Goal: Information Seeking & Learning: Learn about a topic

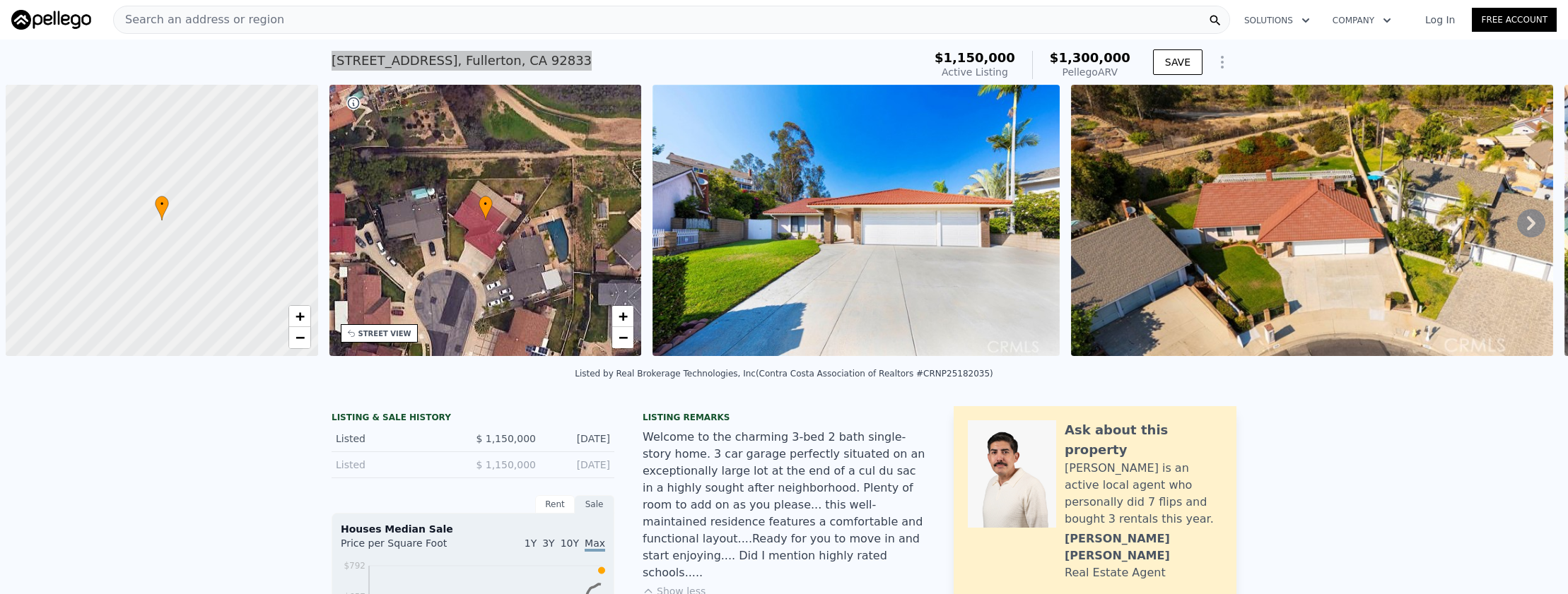
scroll to position [0, 6]
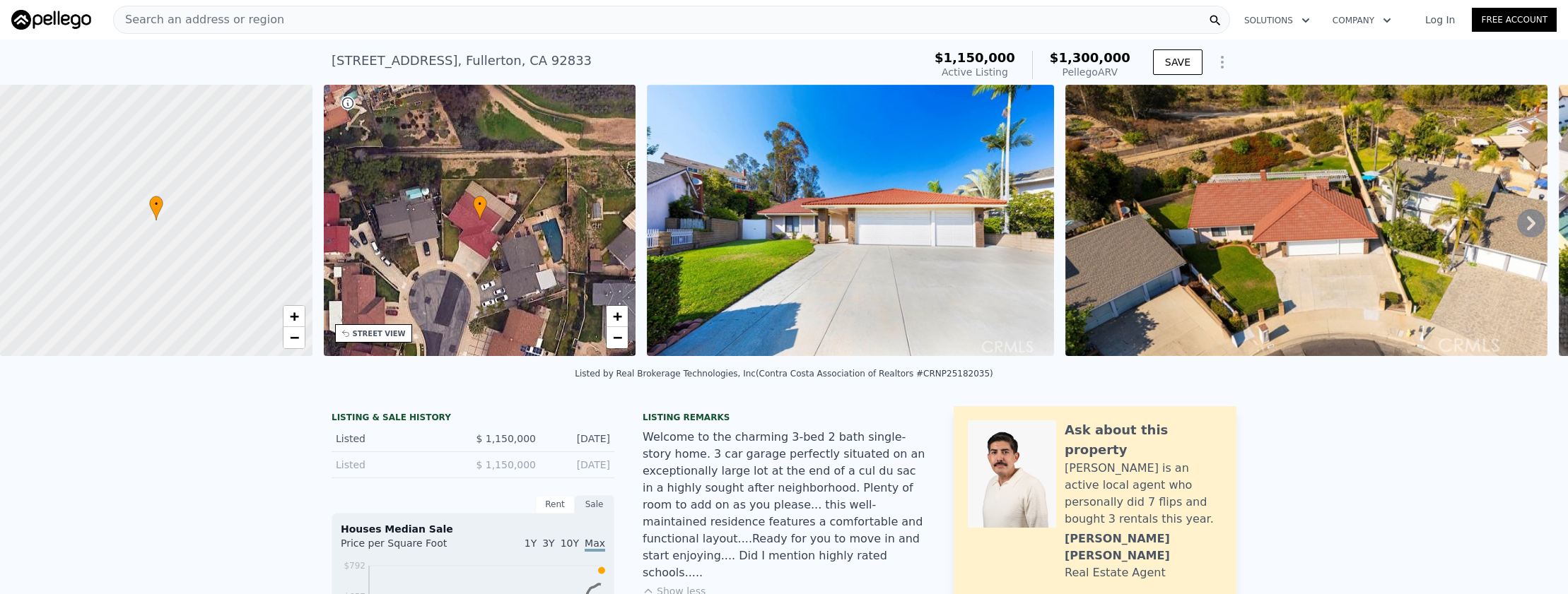
click at [351, 28] on div "Search an address or region" at bounding box center [672, 20] width 1117 height 29
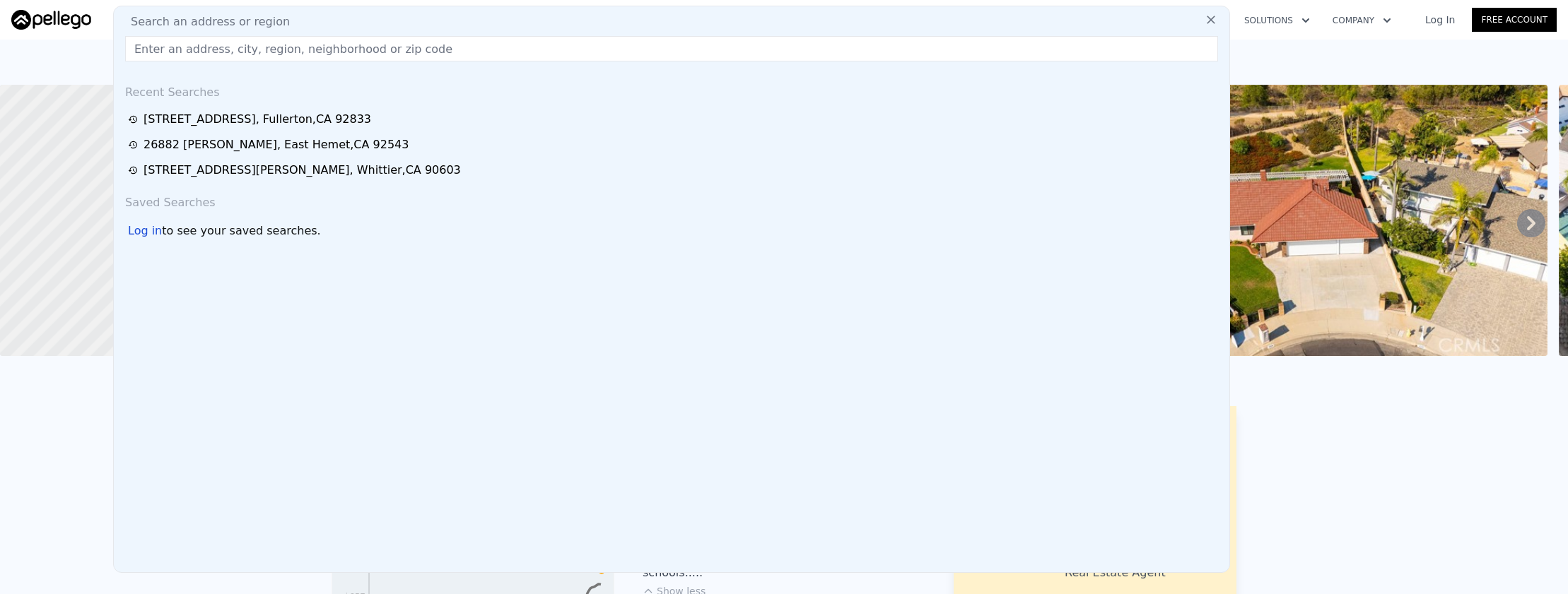
click at [356, 43] on input "text" at bounding box center [671, 49] width 1093 height 25
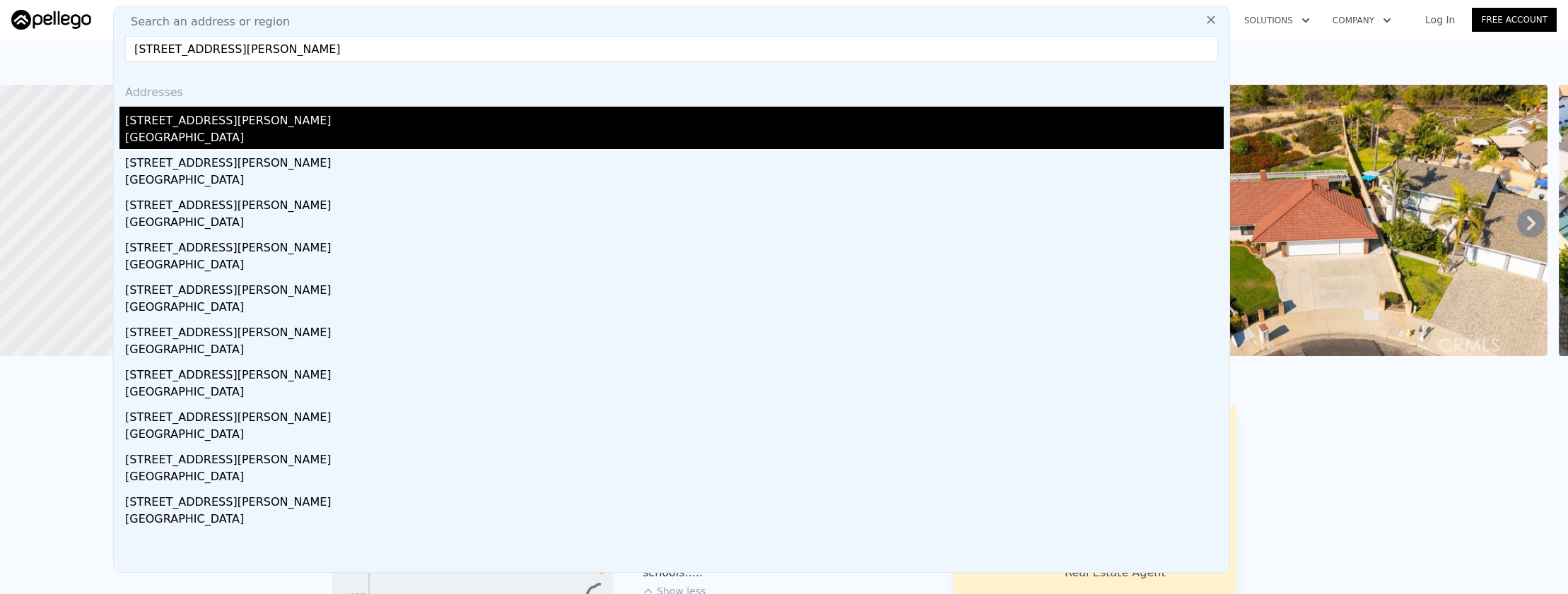
type input "[STREET_ADDRESS][PERSON_NAME]"
click at [363, 119] on div "[STREET_ADDRESS][PERSON_NAME]" at bounding box center [674, 118] width 1098 height 23
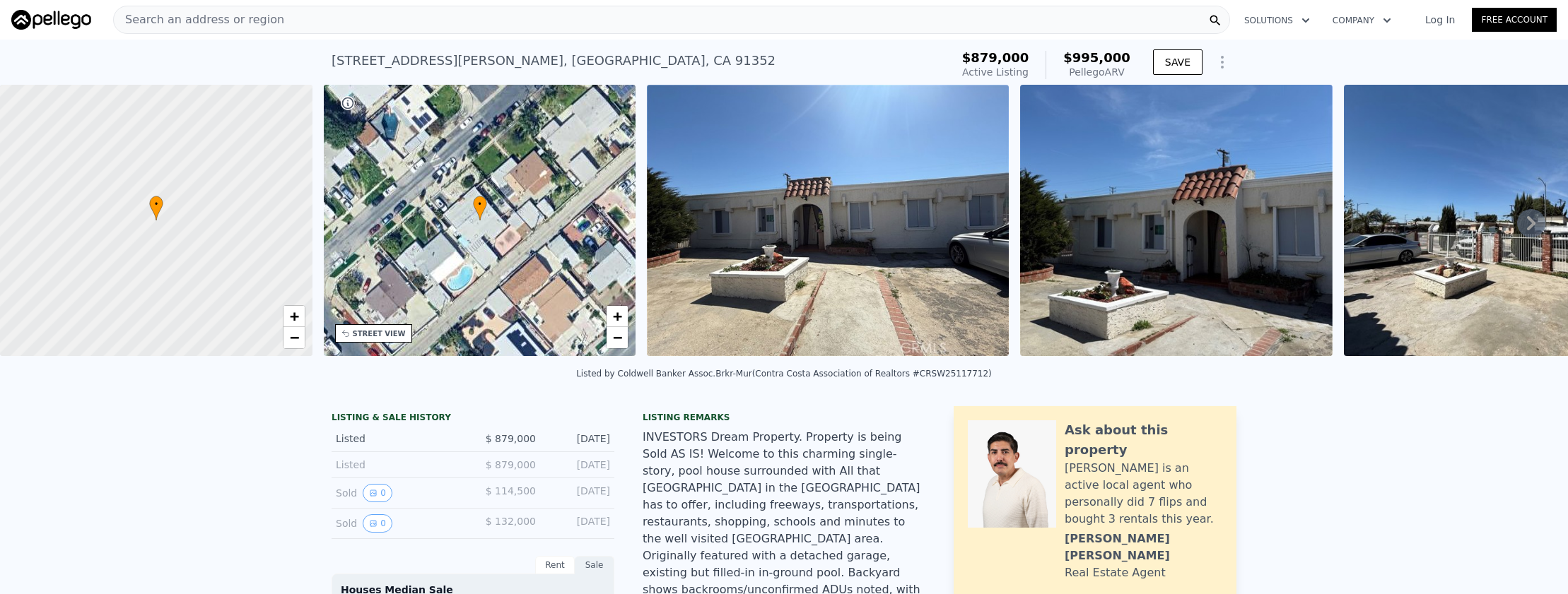
click at [355, 18] on div "Search an address or region" at bounding box center [672, 20] width 1117 height 29
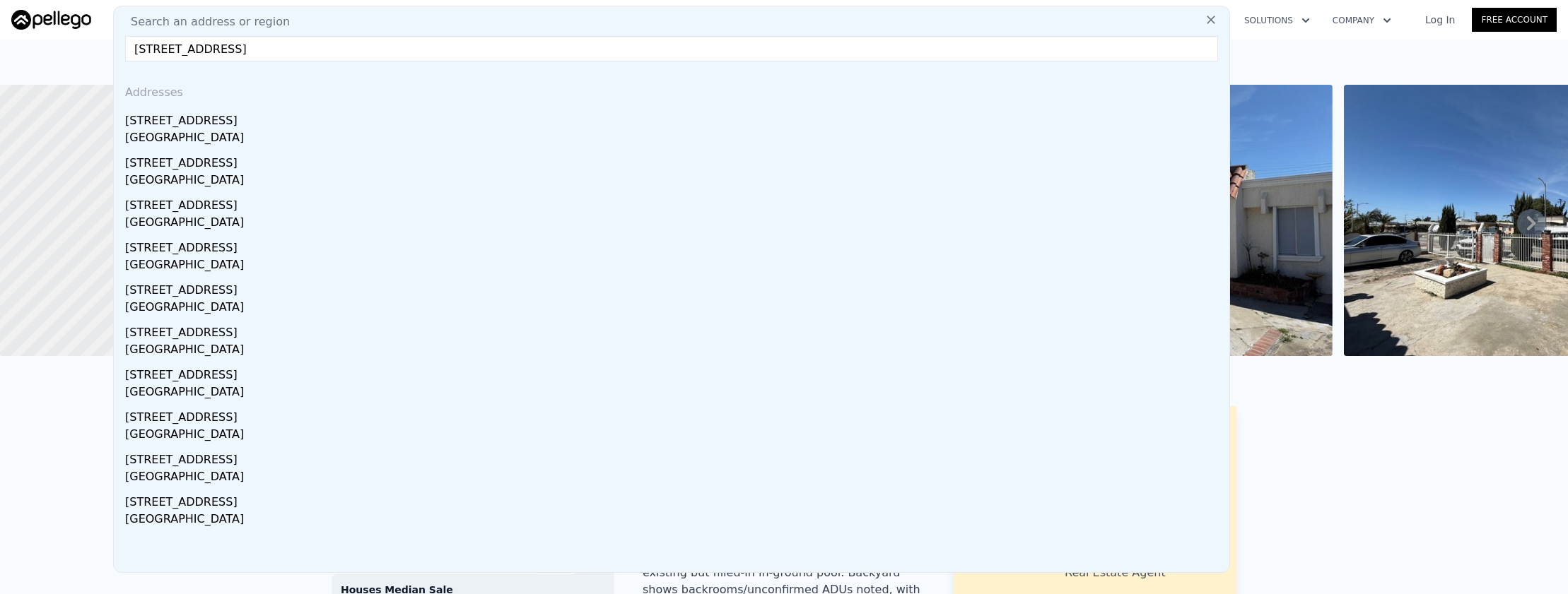
type input "[STREET_ADDRESS]"
click at [362, 120] on div "[STREET_ADDRESS]" at bounding box center [674, 118] width 1098 height 23
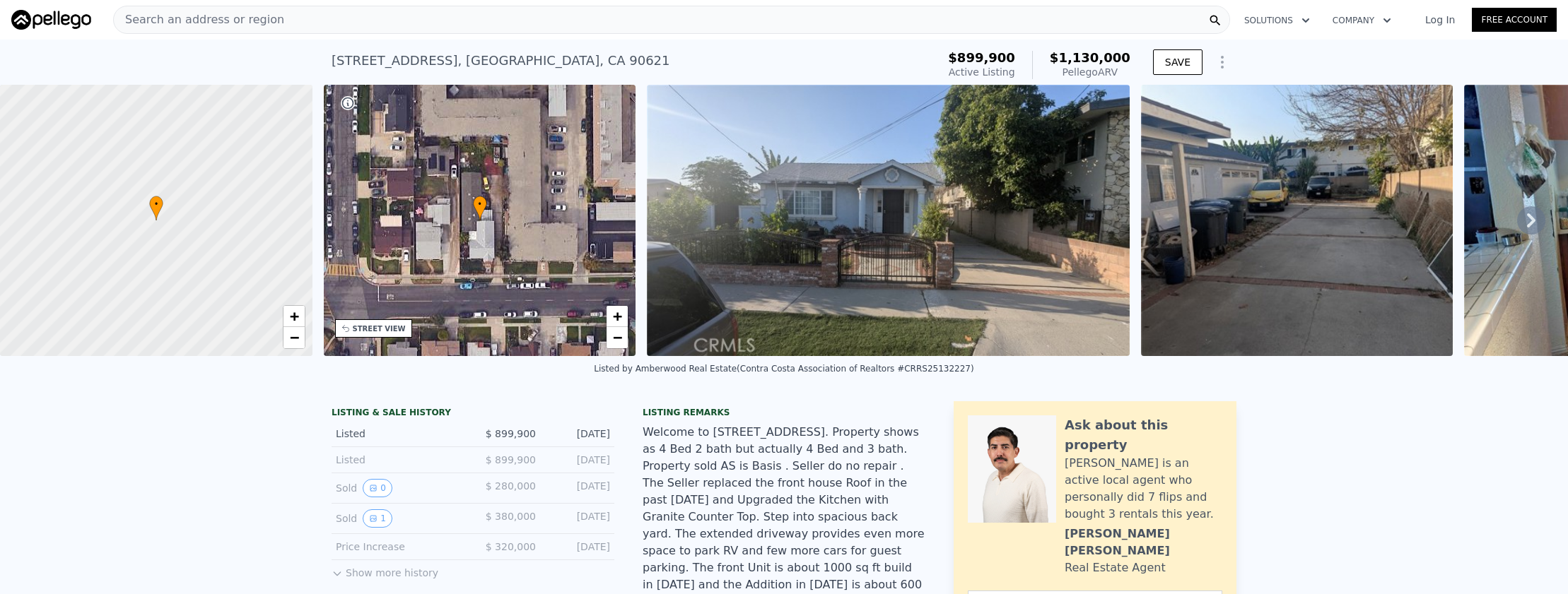
click at [377, 17] on div "Search an address or region" at bounding box center [672, 20] width 1117 height 29
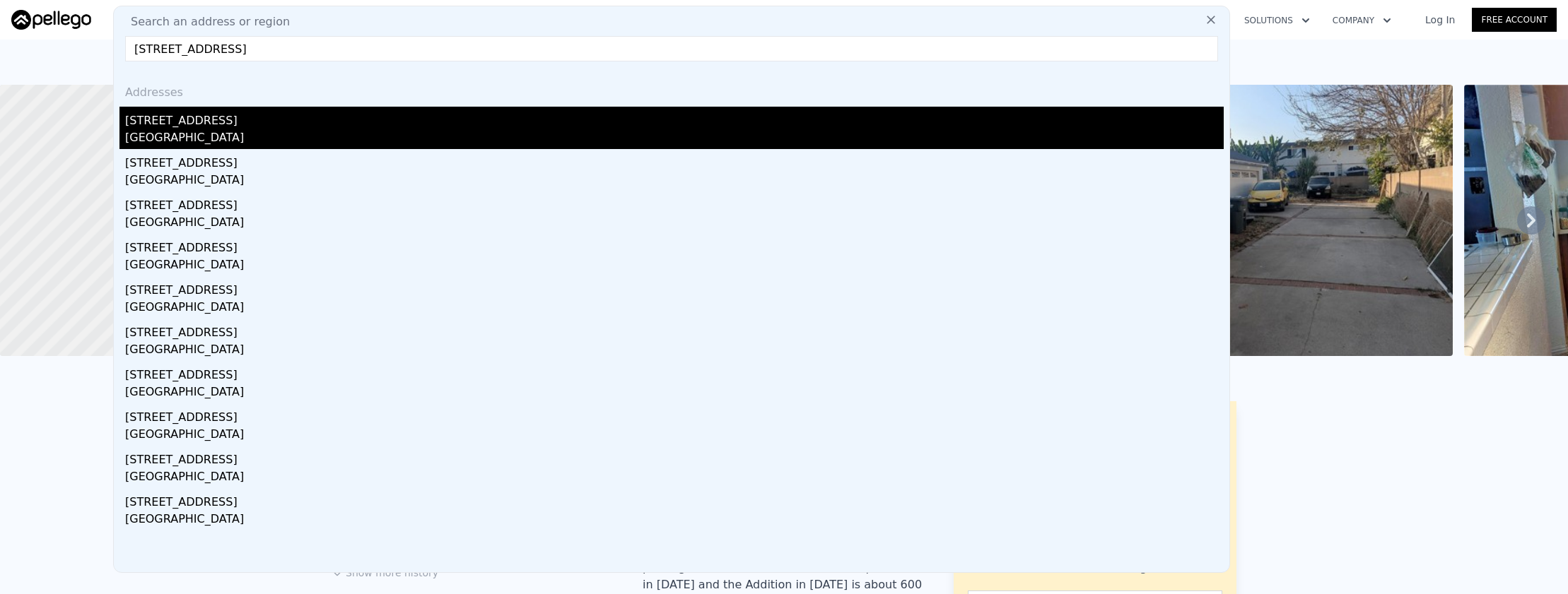
type input "[STREET_ADDRESS]"
click at [370, 118] on div "[STREET_ADDRESS]" at bounding box center [674, 118] width 1098 height 23
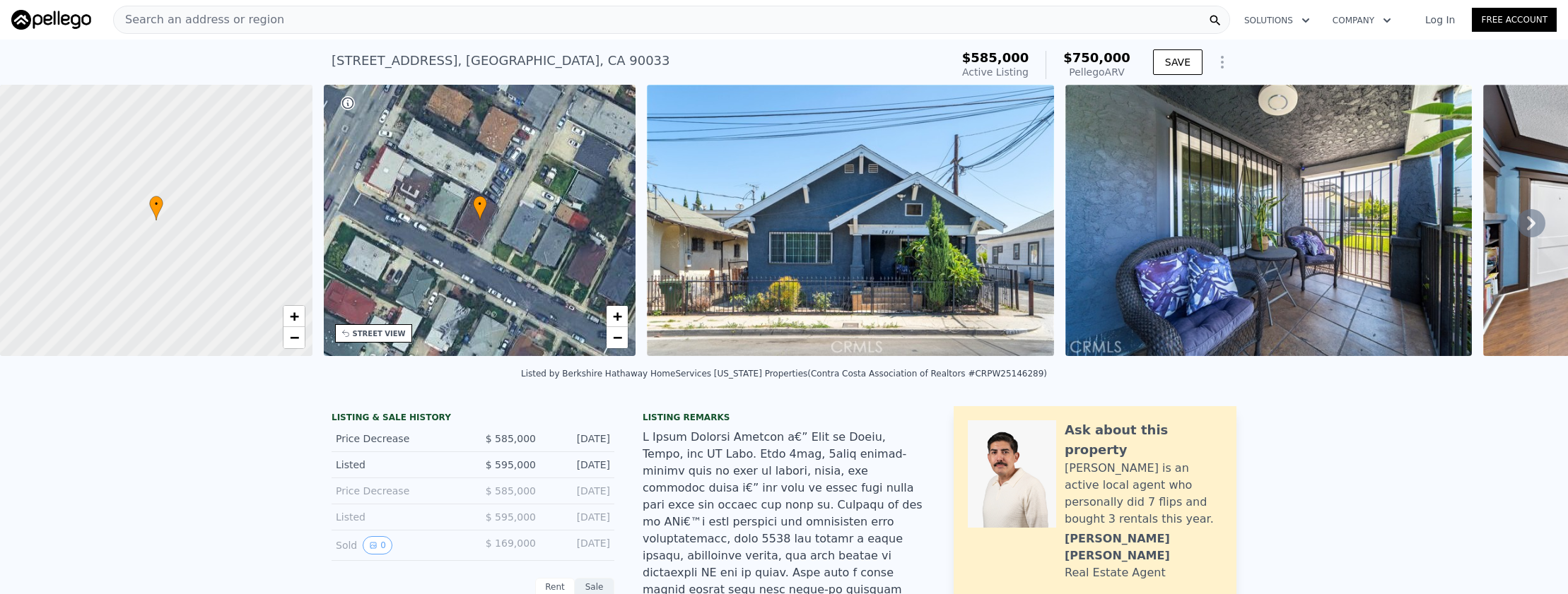
click at [449, 14] on div "Search an address or region" at bounding box center [672, 20] width 1117 height 29
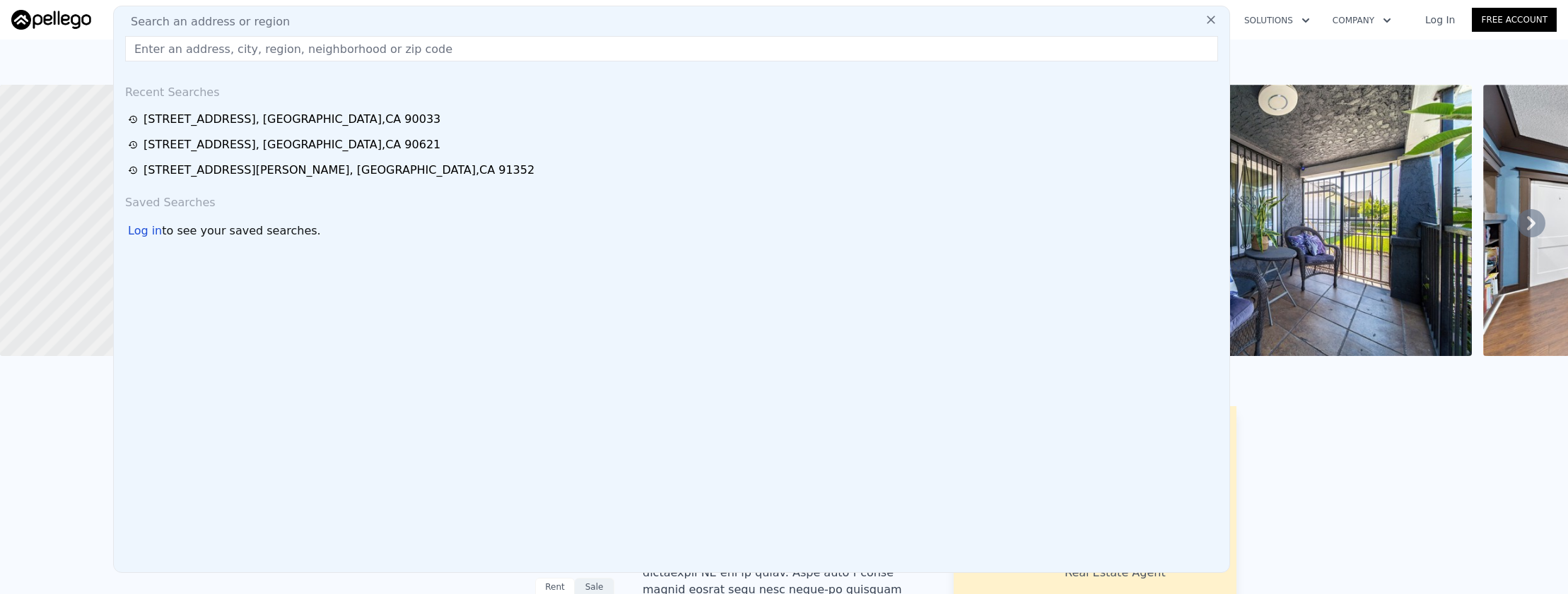
drag, startPoint x: 449, startPoint y: 35, endPoint x: 401, endPoint y: 48, distance: 49.7
click at [401, 48] on div "Search an address or region Recent Searches [STREET_ADDRESS] [STREET_ADDRESS] […" at bounding box center [672, 289] width 1117 height 567
click at [357, 45] on input "text" at bounding box center [671, 49] width 1093 height 25
paste input "[STREET_ADDRESS]"
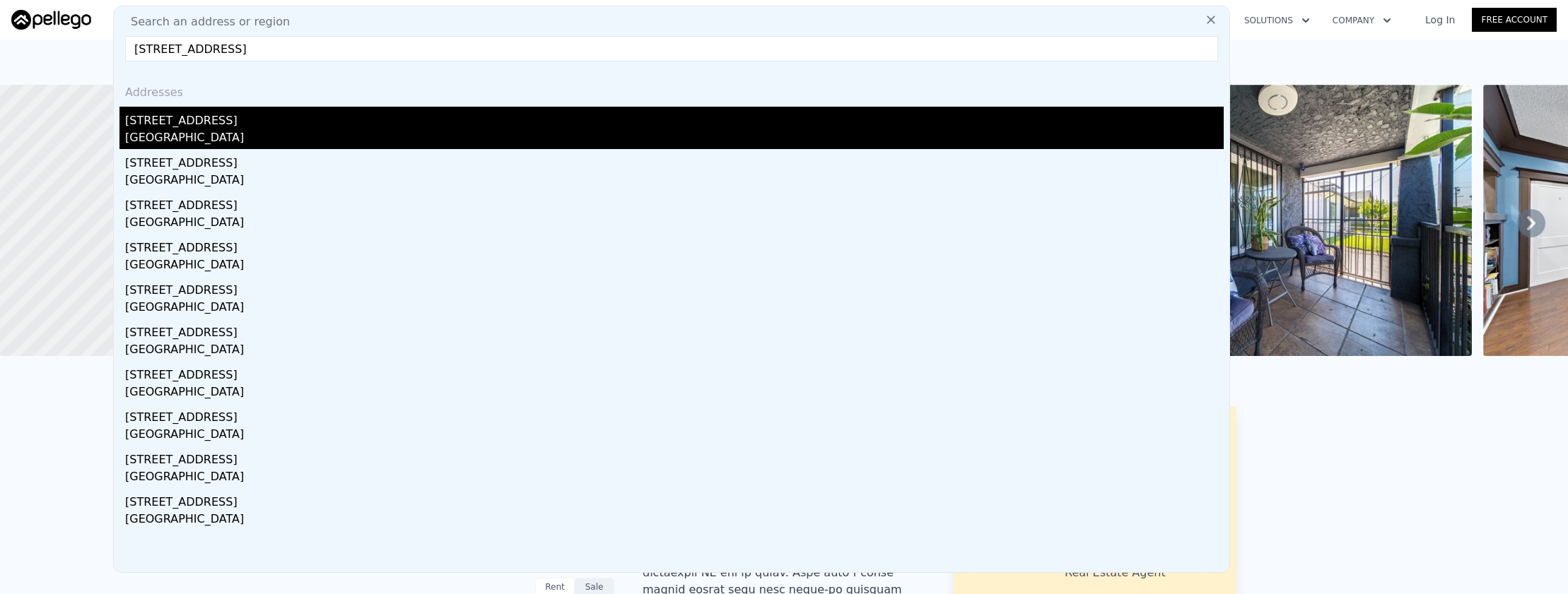
type input "[STREET_ADDRESS]"
click at [383, 122] on div "[STREET_ADDRESS]" at bounding box center [674, 118] width 1098 height 23
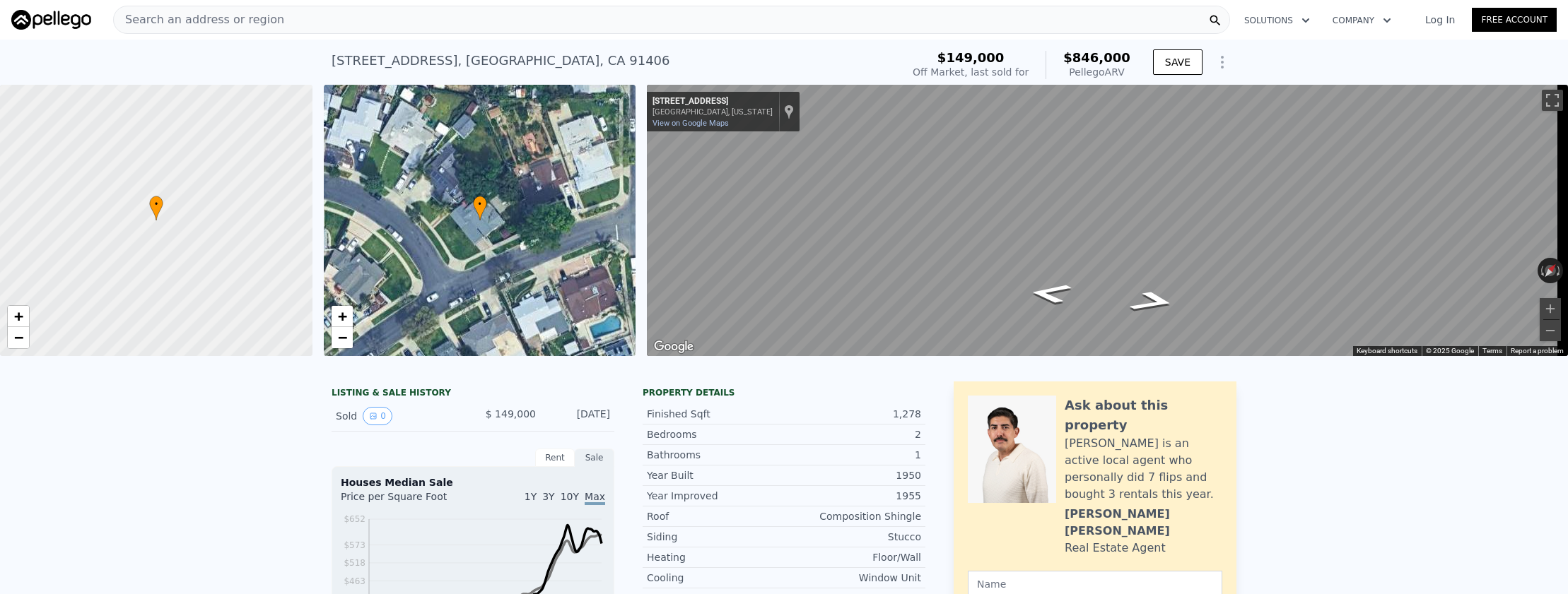
click at [420, 17] on div "Search an address or region" at bounding box center [672, 20] width 1117 height 29
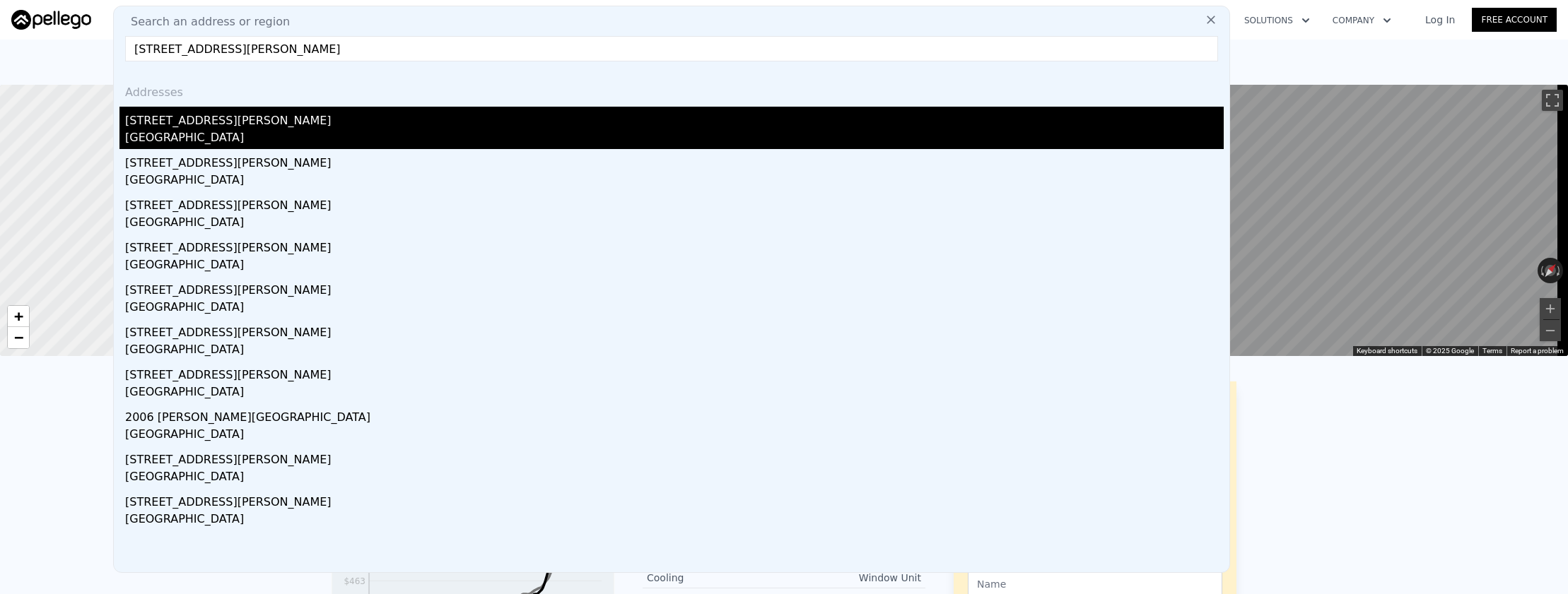
type input "[STREET_ADDRESS][PERSON_NAME]"
click at [290, 128] on div "[STREET_ADDRESS][PERSON_NAME]" at bounding box center [674, 118] width 1098 height 23
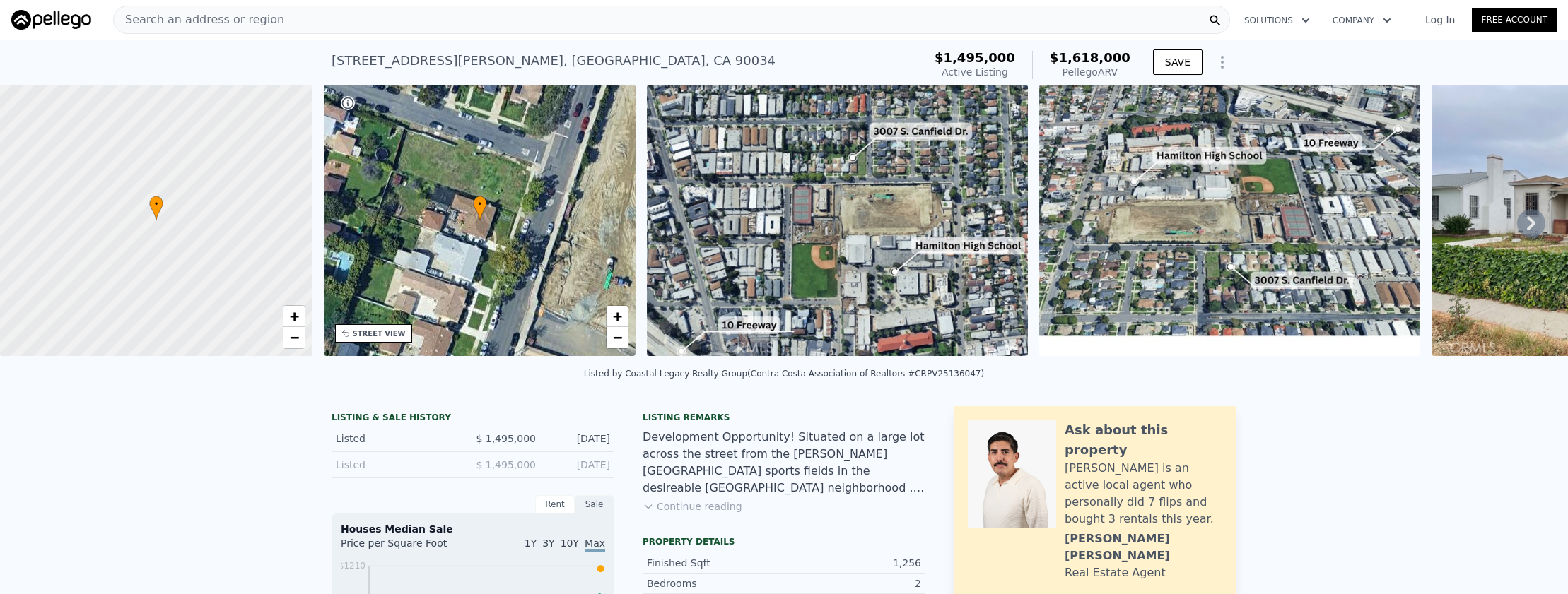
click at [702, 514] on button "Continue reading" at bounding box center [692, 507] width 100 height 14
click at [702, 497] on div "Development Opportunity! Situated on a large lot across the street from the [PE…" at bounding box center [784, 463] width 283 height 68
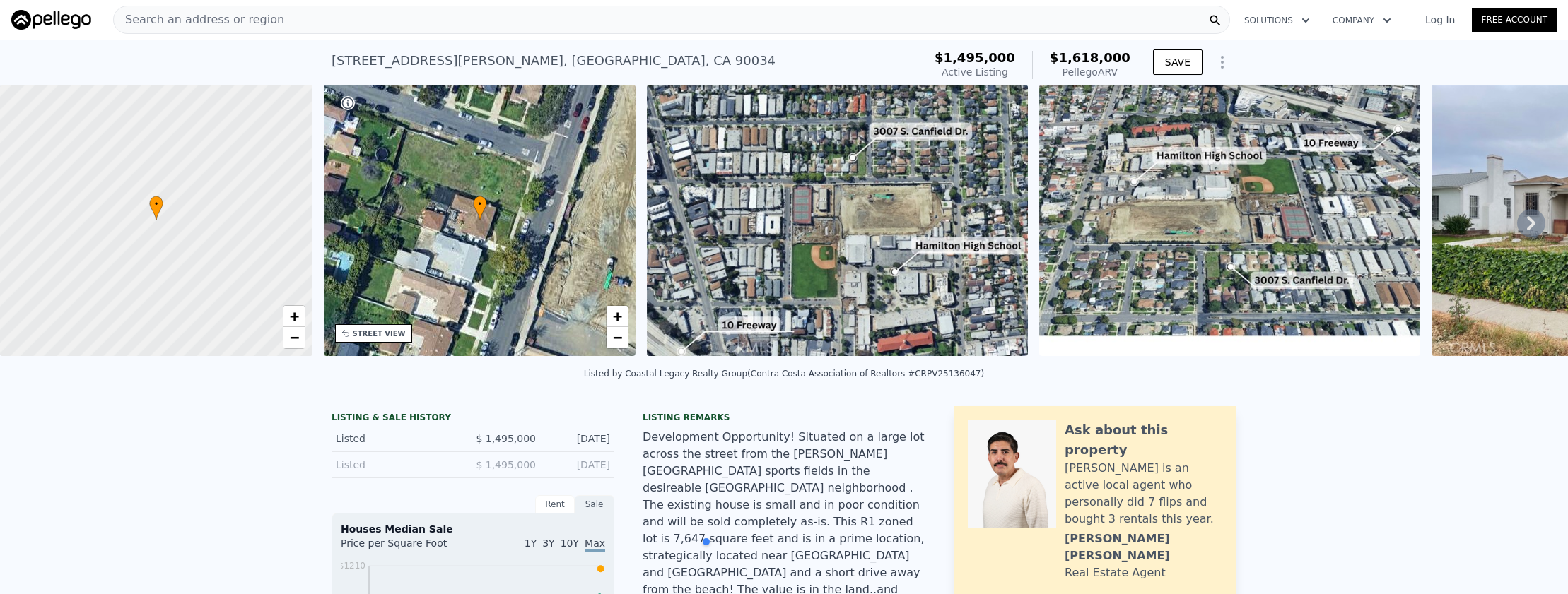
click at [763, 457] on div "Development Opportunity! Situated on a large lot across the street from the [PE…" at bounding box center [784, 548] width 283 height 238
click at [1517, 219] on icon at bounding box center [1532, 223] width 29 height 29
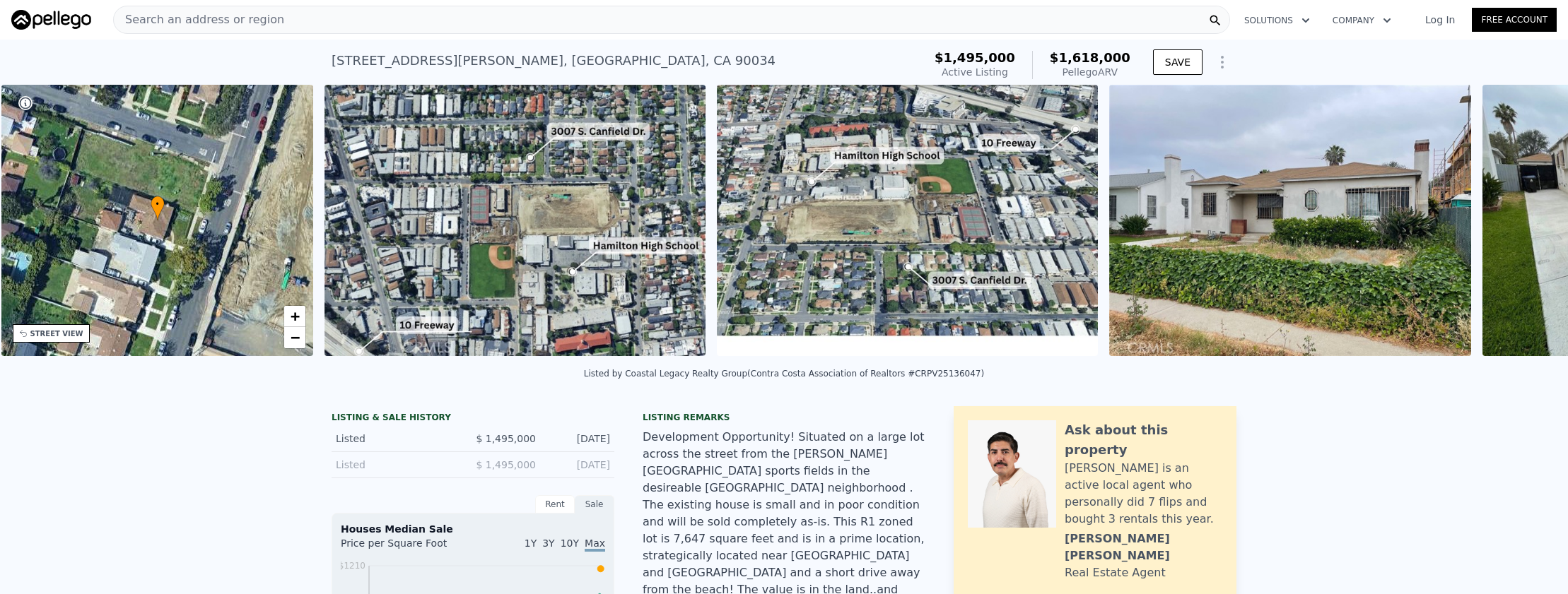
scroll to position [0, 330]
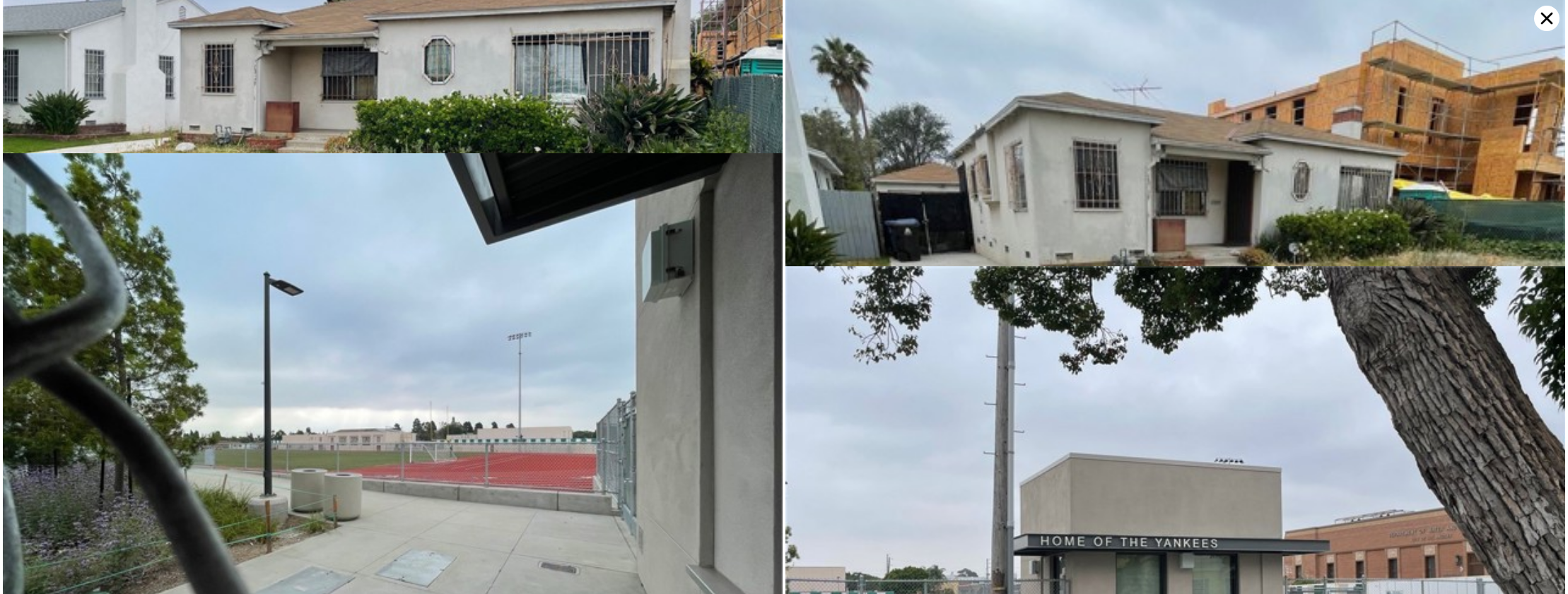
scroll to position [0, 0]
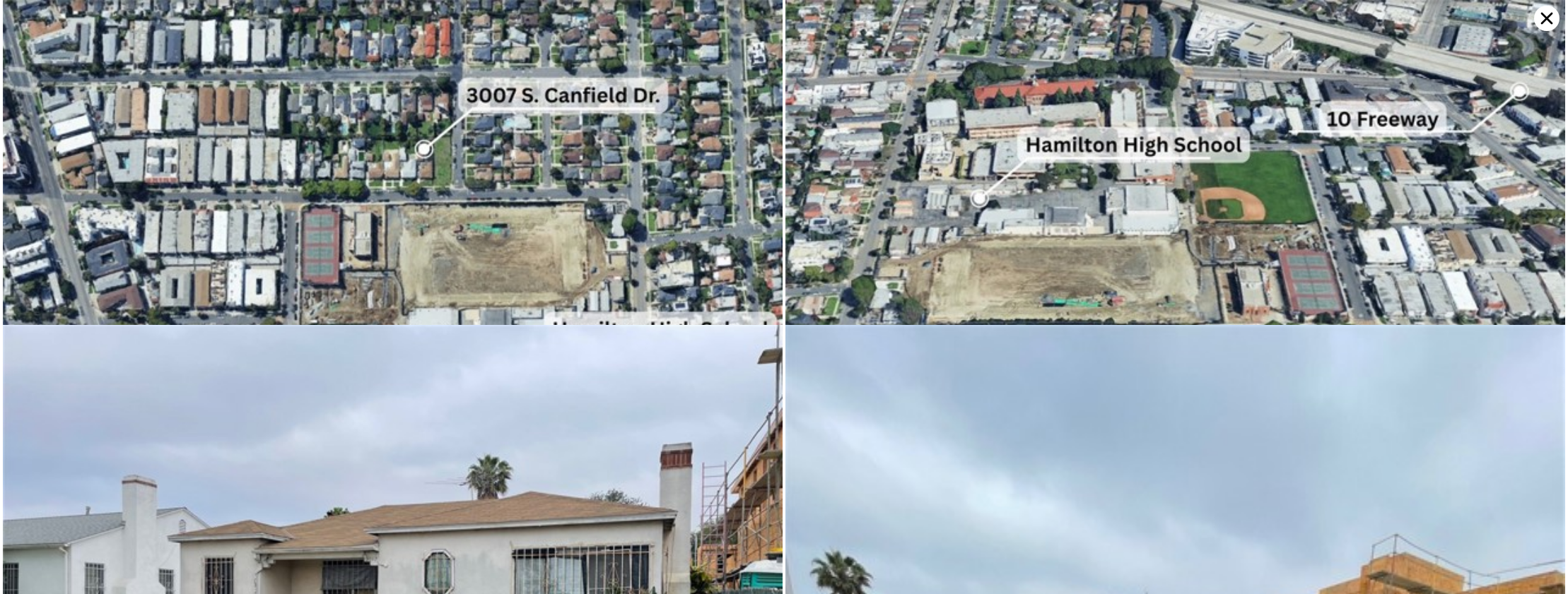
click at [1379, 181] on img at bounding box center [1175, 277] width 780 height 555
click at [1539, 24] on icon at bounding box center [1547, 18] width 25 height 25
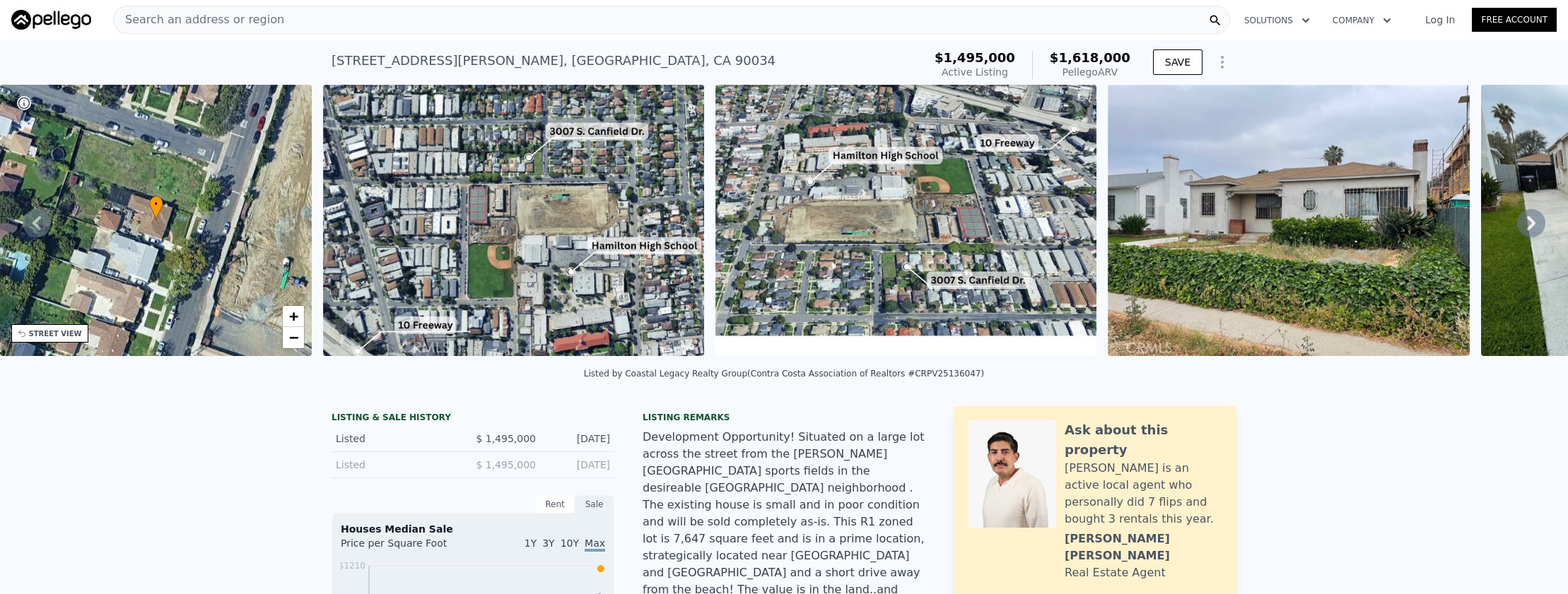
click at [361, 22] on div "Search an address or region" at bounding box center [672, 20] width 1117 height 29
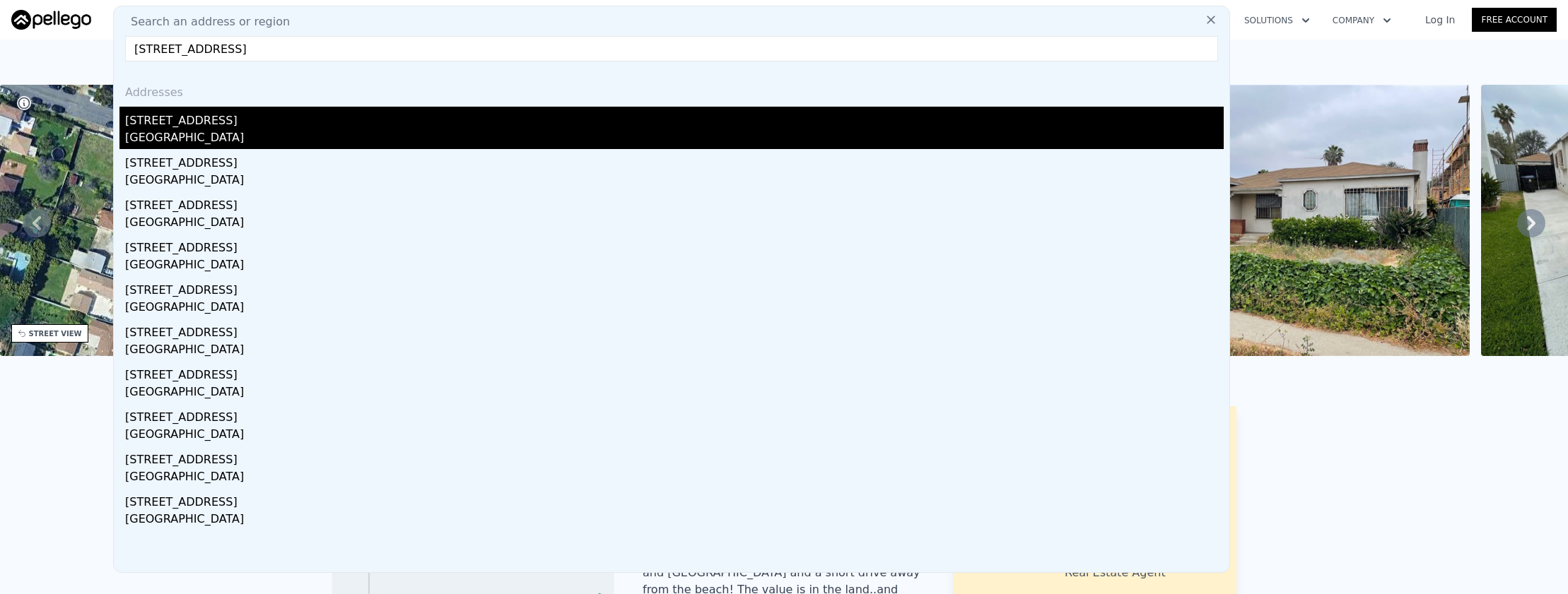
type input "[STREET_ADDRESS]"
click at [368, 120] on div "[STREET_ADDRESS]" at bounding box center [674, 118] width 1098 height 23
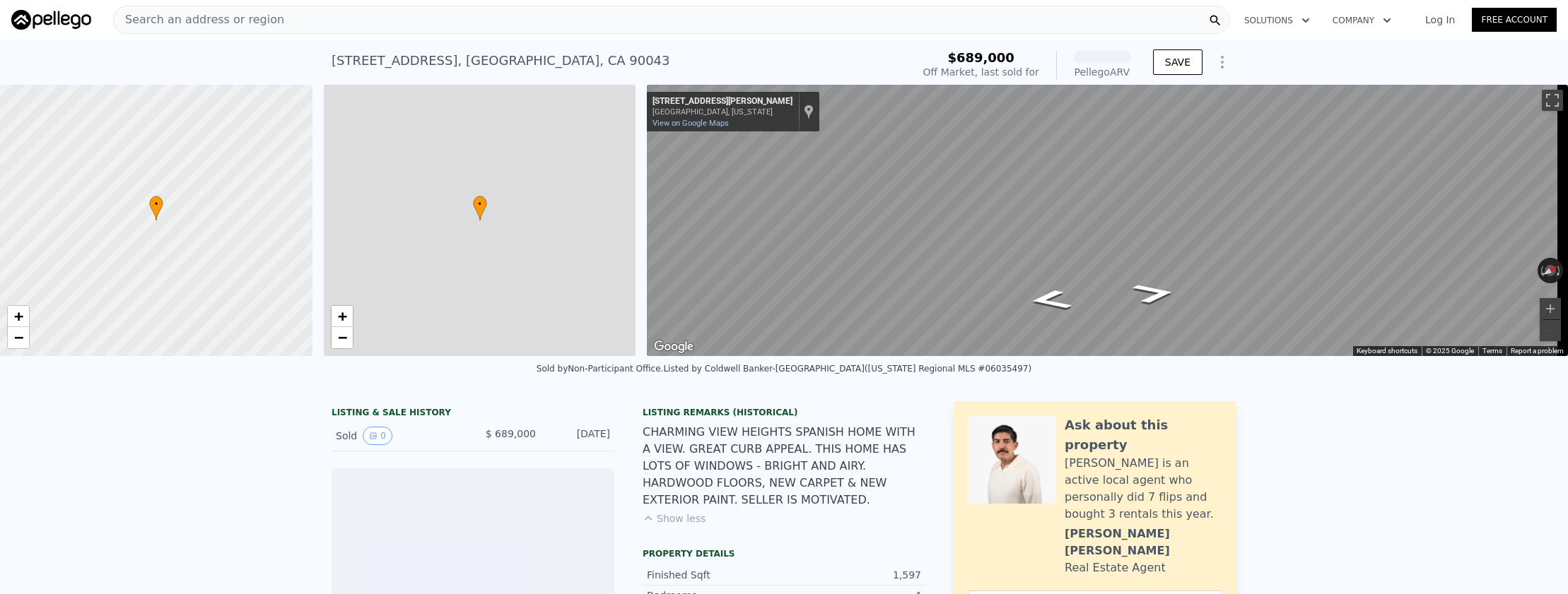
scroll to position [0, 6]
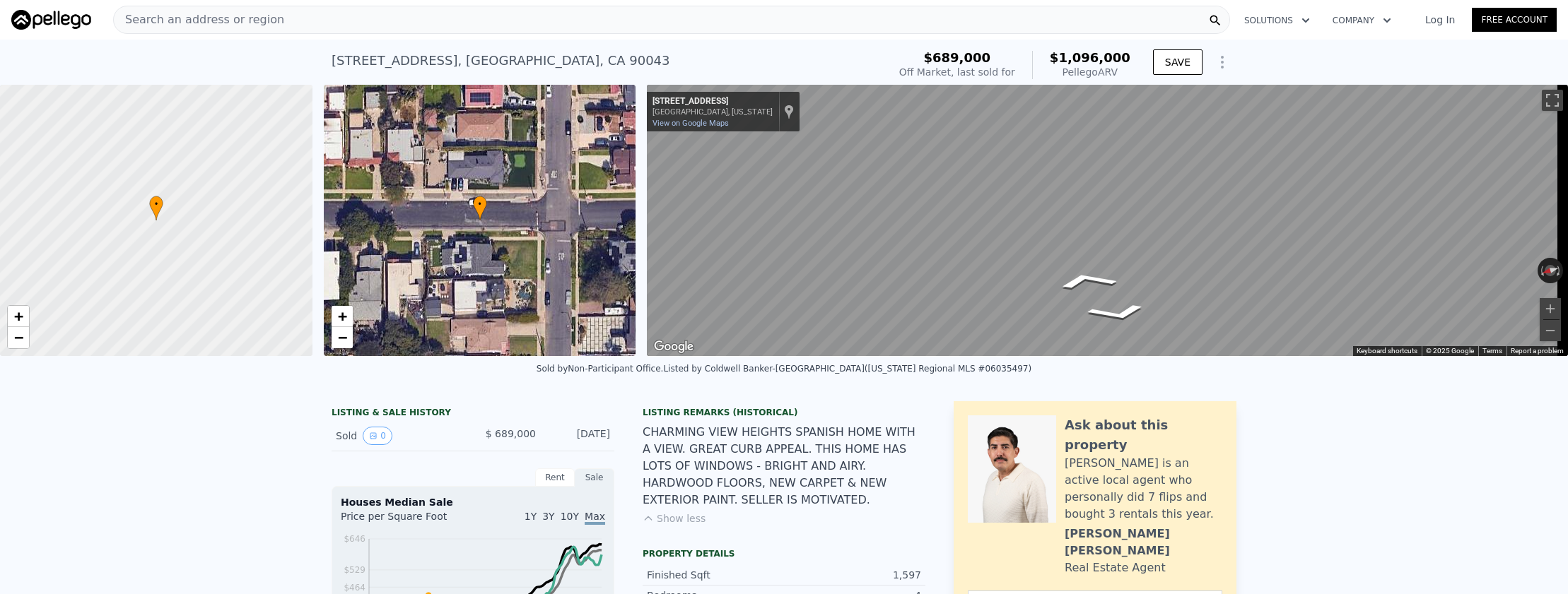
click at [403, 40] on div "[STREET_ADDRESS] Sold [DATE] for $689k (~ARV $1.096m ) $689,000 Off Market, las…" at bounding box center [784, 62] width 905 height 45
click at [403, 32] on div "Search an address or region" at bounding box center [672, 20] width 1117 height 29
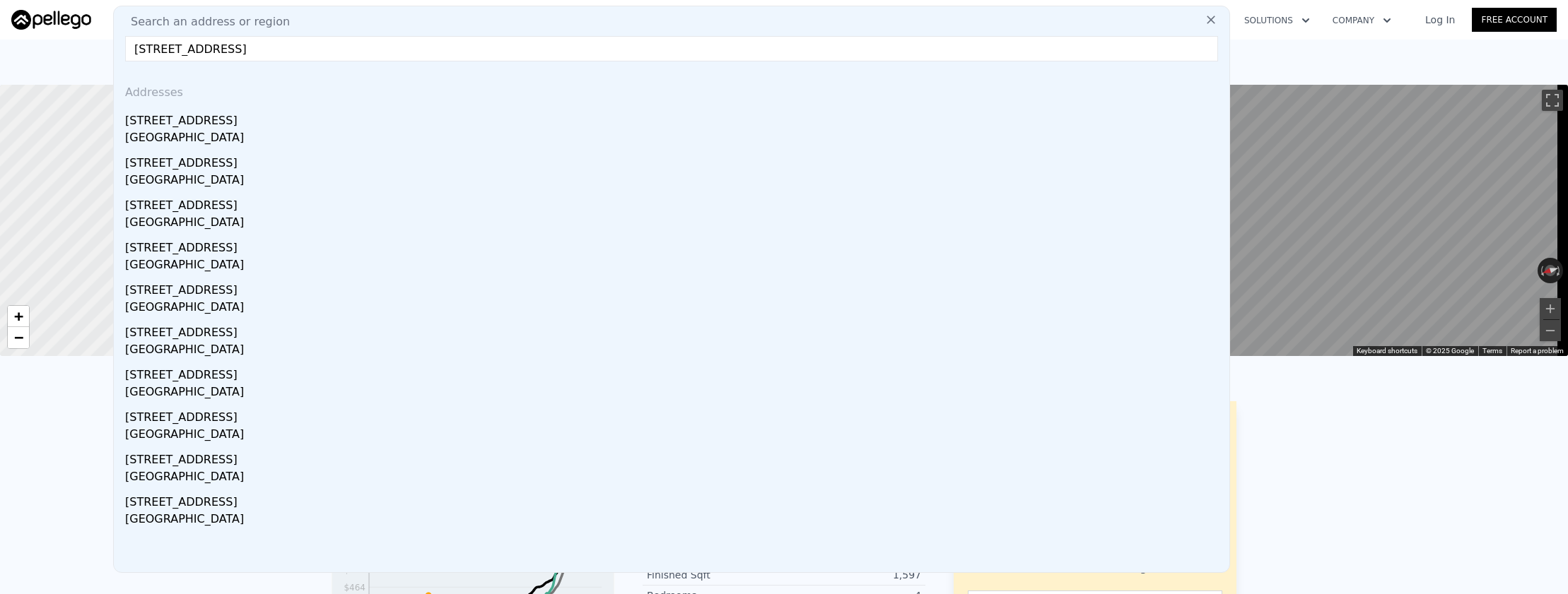
click at [268, 52] on input "[STREET_ADDRESS]" at bounding box center [671, 49] width 1093 height 25
drag, startPoint x: 263, startPoint y: 51, endPoint x: 490, endPoint y: 63, distance: 227.3
click at [489, 65] on div "Search an address or region [STREET_ADDRESS] Addresses [STREET_ADDRESS][GEOGRAP…" at bounding box center [672, 289] width 1117 height 567
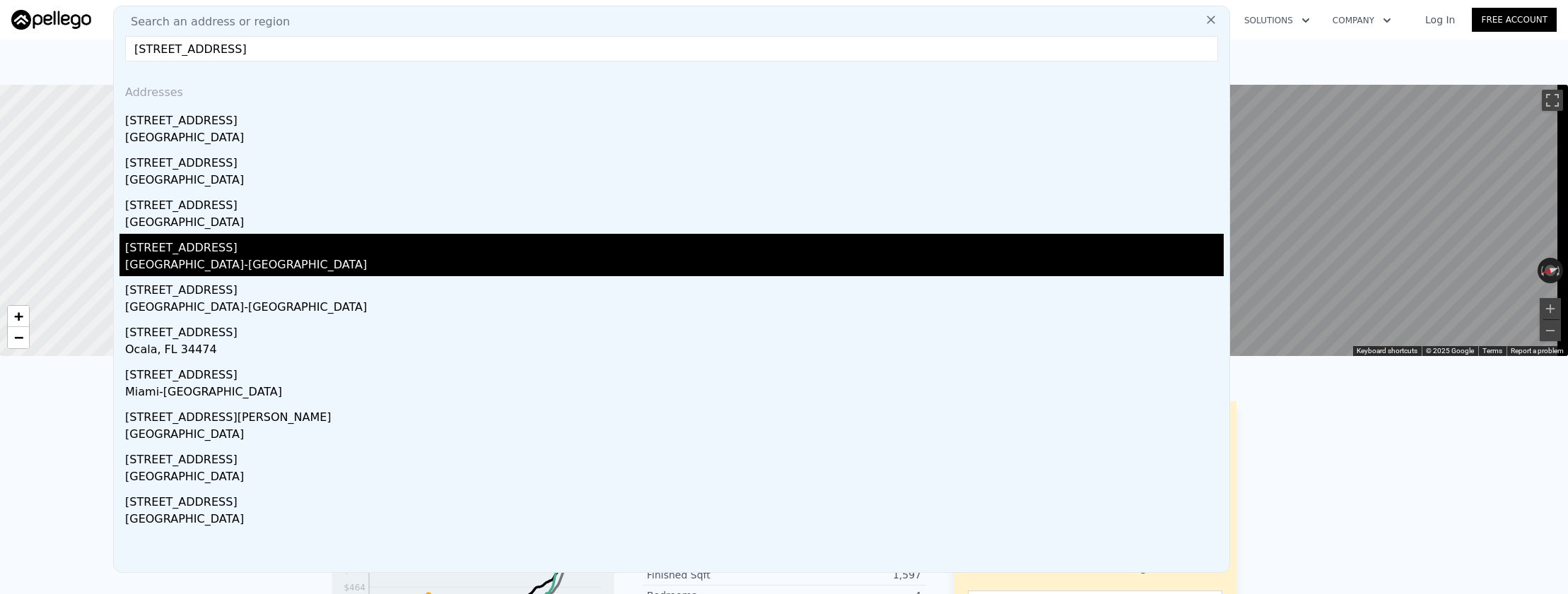
type input "[STREET_ADDRESS]"
click at [433, 257] on div "[GEOGRAPHIC_DATA]-[GEOGRAPHIC_DATA]" at bounding box center [674, 266] width 1098 height 20
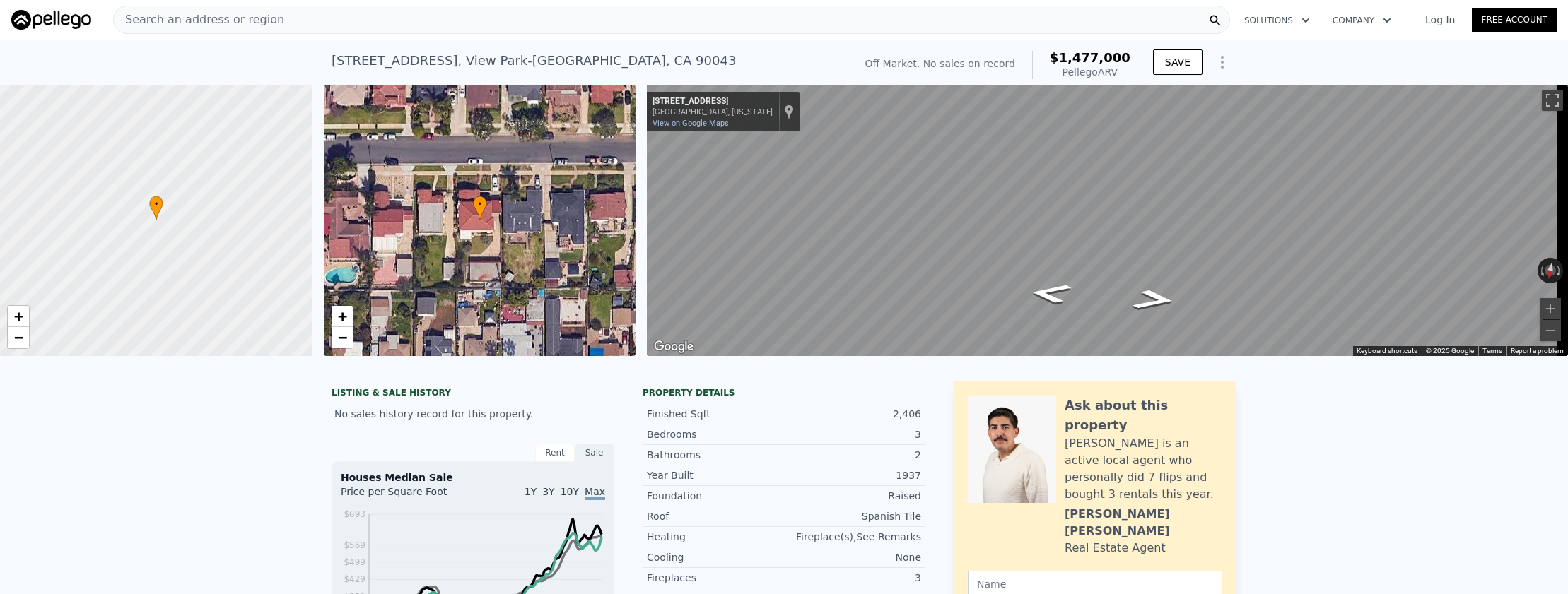
click at [572, 26] on div "Search an address or region" at bounding box center [672, 20] width 1117 height 29
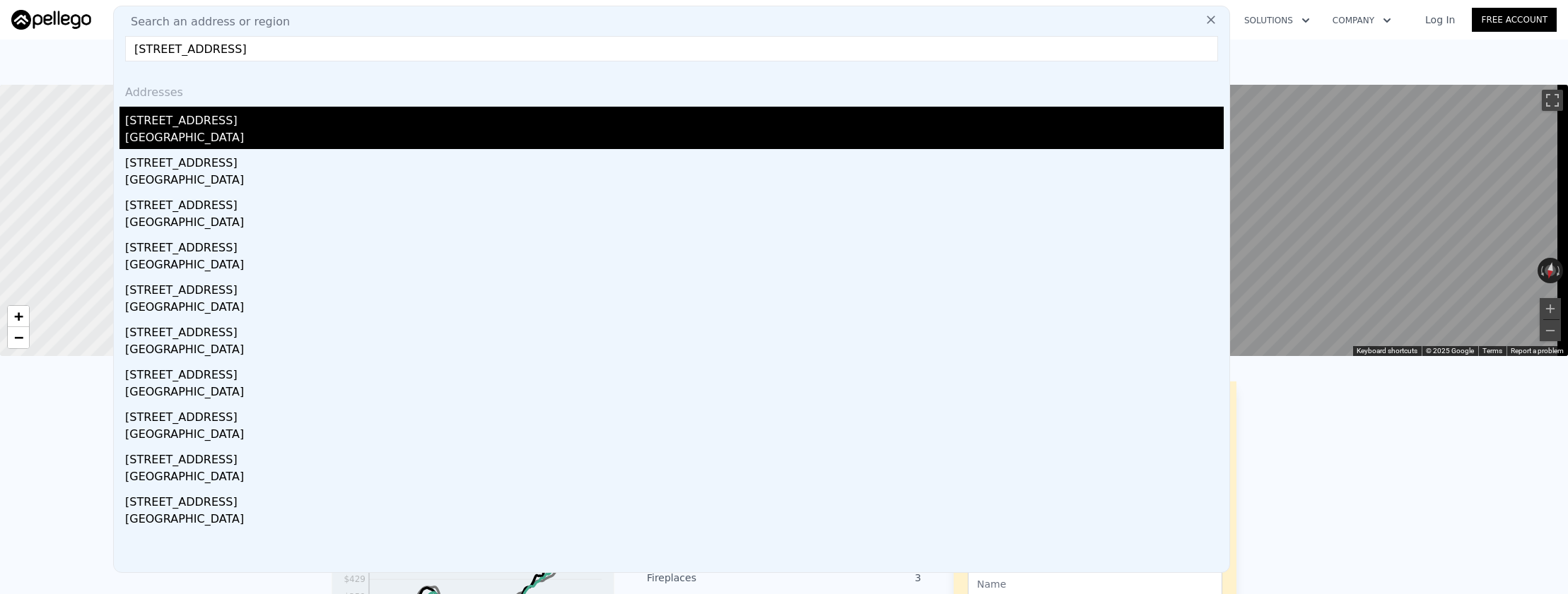
type input "[STREET_ADDRESS]"
click at [558, 130] on div "[GEOGRAPHIC_DATA]" at bounding box center [674, 139] width 1098 height 20
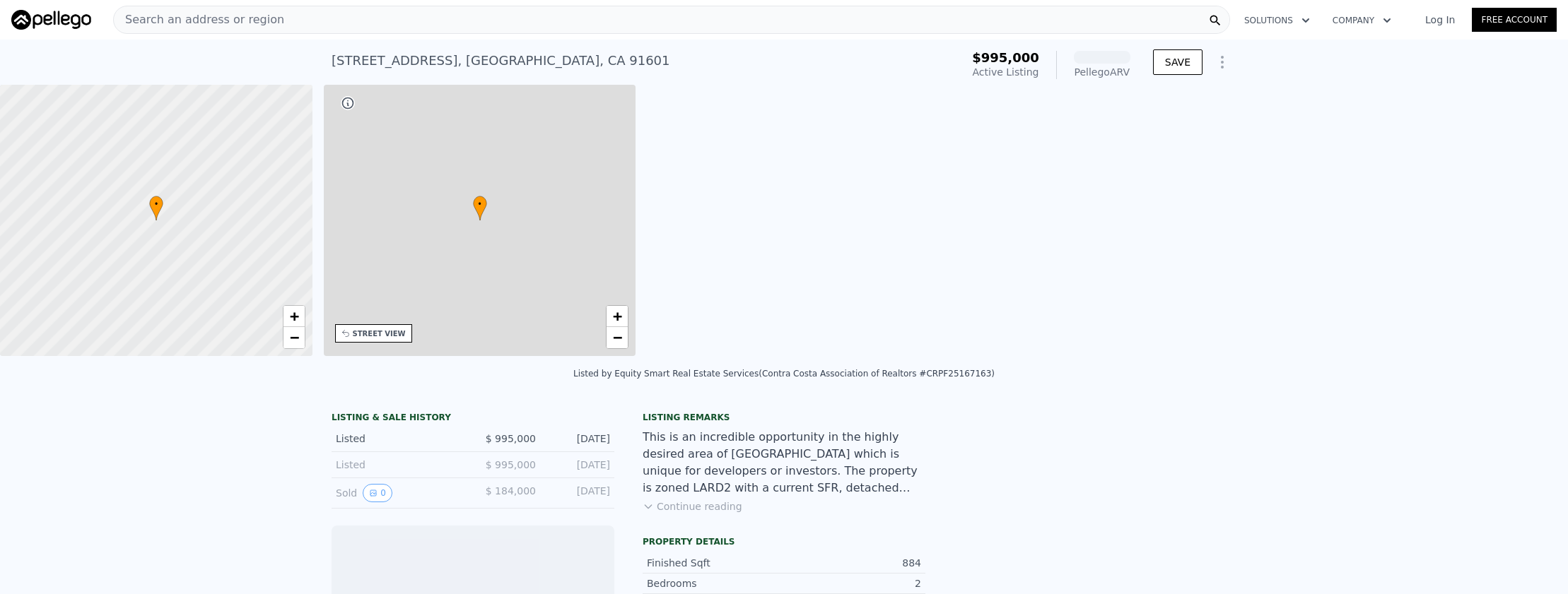
scroll to position [0, 330]
